Goal: Transaction & Acquisition: Obtain resource

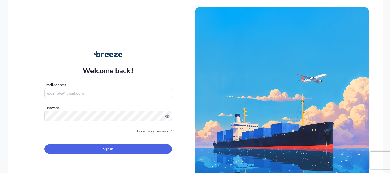
type input "[EMAIL_ADDRESS][DOMAIN_NAME]"
click at [107, 149] on span "Sign In" at bounding box center [108, 149] width 10 height 6
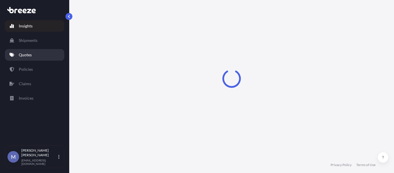
select select "2025"
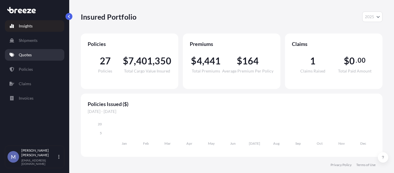
click at [28, 55] on p "Quotes" at bounding box center [25, 55] width 13 height 6
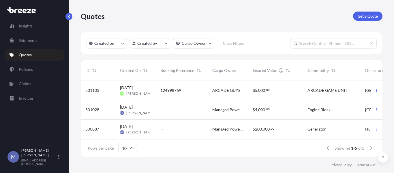
scroll to position [5, 5]
click at [373, 12] on link "Get a Quote" at bounding box center [367, 16] width 29 height 9
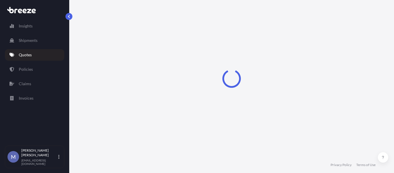
select select "Road"
select select "1"
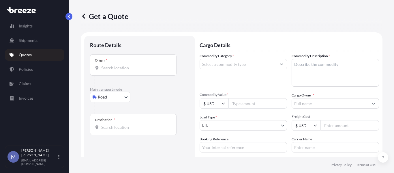
scroll to position [9, 0]
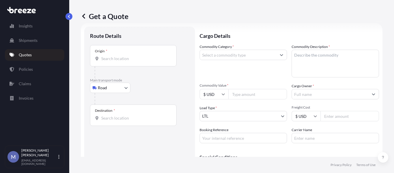
click at [121, 60] on input "Origin *" at bounding box center [135, 59] width 68 height 6
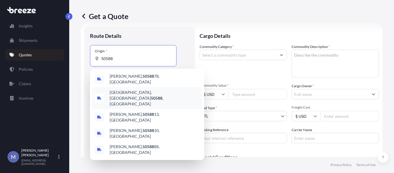
click at [120, 89] on span "[GEOGRAPHIC_DATA] , [GEOGRAPHIC_DATA]" at bounding box center [155, 97] width 90 height 17
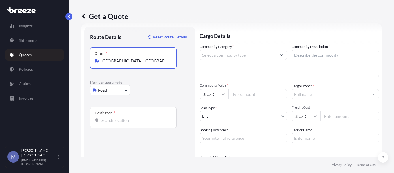
type input "[GEOGRAPHIC_DATA], [GEOGRAPHIC_DATA]"
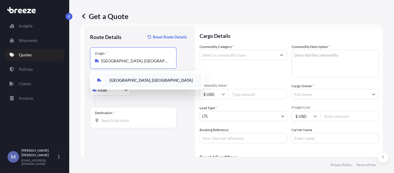
click at [129, 81] on b "[GEOGRAPHIC_DATA], [GEOGRAPHIC_DATA]" at bounding box center [151, 80] width 83 height 5
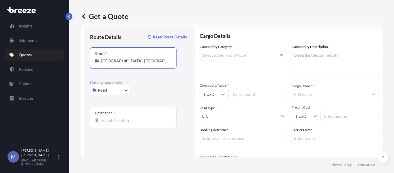
click at [133, 122] on input "Destination *" at bounding box center [135, 120] width 68 height 6
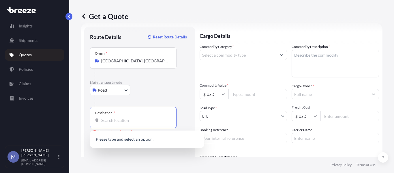
click at [119, 119] on input "Destination * Please select a destination" at bounding box center [135, 120] width 68 height 6
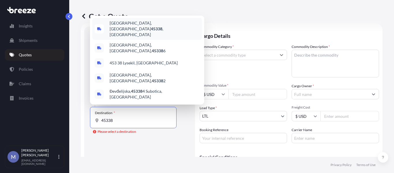
click at [140, 36] on div "[GEOGRAPHIC_DATA] , [GEOGRAPHIC_DATA]" at bounding box center [147, 29] width 110 height 22
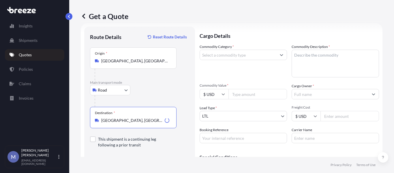
type input "[GEOGRAPHIC_DATA], [GEOGRAPHIC_DATA]"
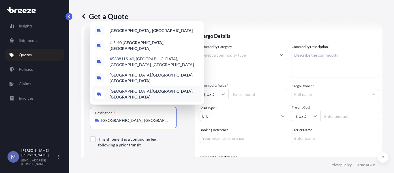
click at [156, 142] on label "This shipment is a continuing leg following a prior transit" at bounding box center [135, 142] width 74 height 12
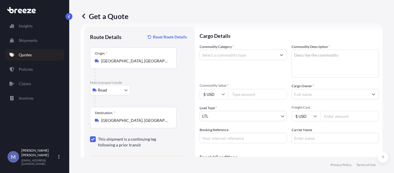
click at [95, 140] on div at bounding box center [93, 139] width 6 height 6
checkbox input "false"
click at [254, 54] on input "Commodity Category *" at bounding box center [238, 55] width 76 height 10
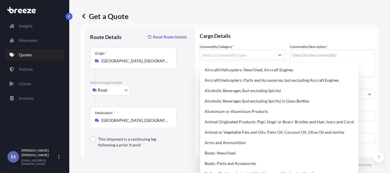
click at [325, 12] on div "Get a Quote" at bounding box center [229, 16] width 297 height 9
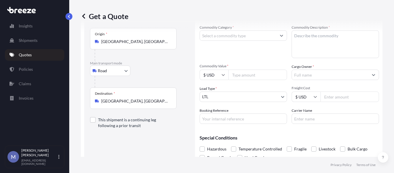
scroll to position [38, 0]
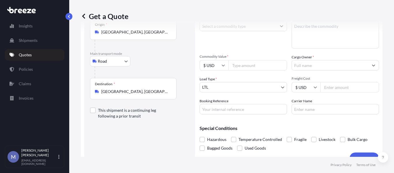
click at [249, 65] on input "Commodity Value *" at bounding box center [258, 65] width 59 height 10
type input "4000"
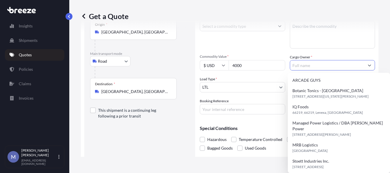
click at [346, 63] on input "Cargo Owner *" at bounding box center [327, 65] width 74 height 10
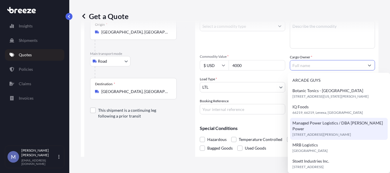
click at [307, 132] on span "[STREET_ADDRESS][PERSON_NAME]" at bounding box center [321, 135] width 59 height 6
type input "Managed Power Logistics / DBA [PERSON_NAME] Power"
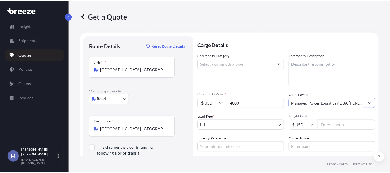
scroll to position [0, 0]
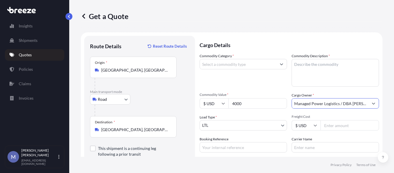
click at [281, 63] on button "Show suggestions" at bounding box center [281, 64] width 10 height 10
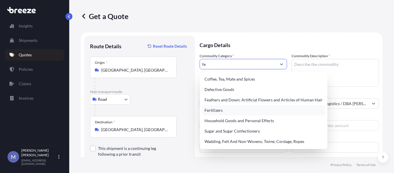
type input "f"
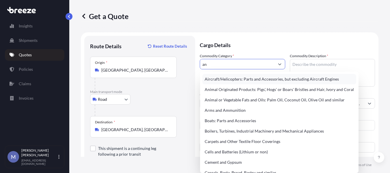
type input "a"
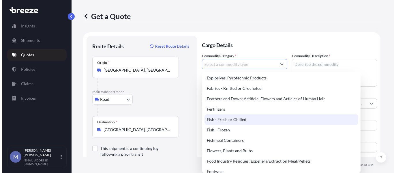
scroll to position [404, 0]
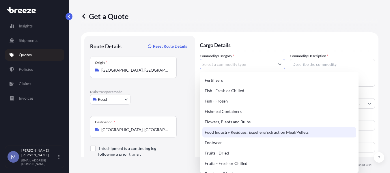
click at [227, 131] on div "Food Industry Residues: Expellers/Extraction Meal/Pellets" at bounding box center [279, 132] width 154 height 10
type input "Food Industry Residues: Expellers/Extraction Meal/Pellets"
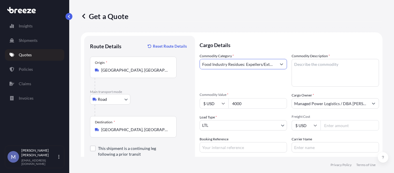
click at [304, 63] on textarea "Commodity Description *" at bounding box center [335, 73] width 87 height 28
type textarea "Animal Feed"
click at [303, 23] on div "Get a Quote" at bounding box center [232, 16] width 302 height 32
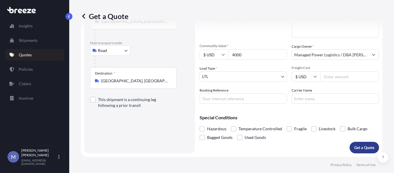
click at [360, 147] on p "Get a Quote" at bounding box center [364, 148] width 20 height 6
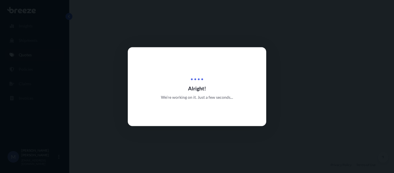
select select "Road"
select select "1"
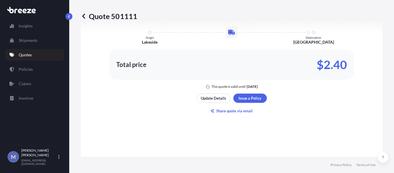
scroll to position [327, 0]
